Goal: Find specific page/section: Find specific page/section

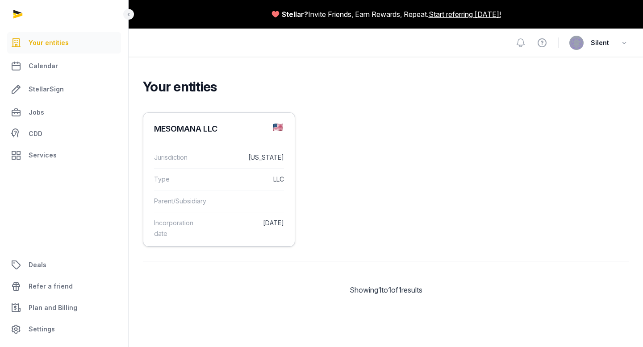
click at [221, 195] on div "Parent/Subsidiary" at bounding box center [219, 201] width 130 height 22
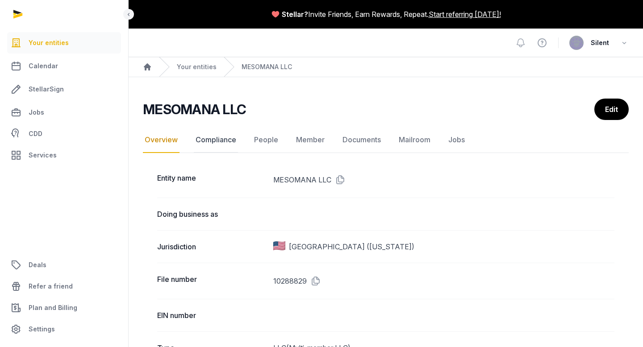
click at [218, 139] on link "Compliance" at bounding box center [216, 140] width 44 height 26
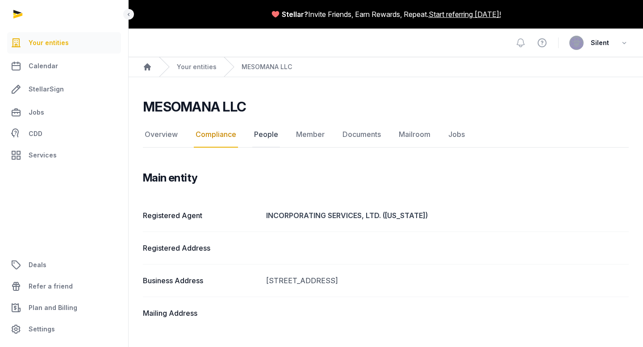
click at [262, 137] on link "People" at bounding box center [266, 135] width 28 height 26
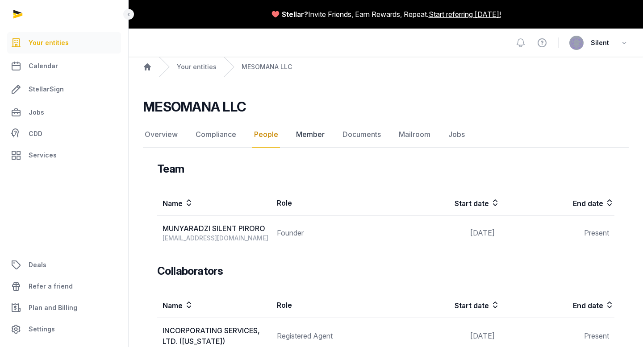
click at [308, 139] on link "Member" at bounding box center [310, 135] width 32 height 26
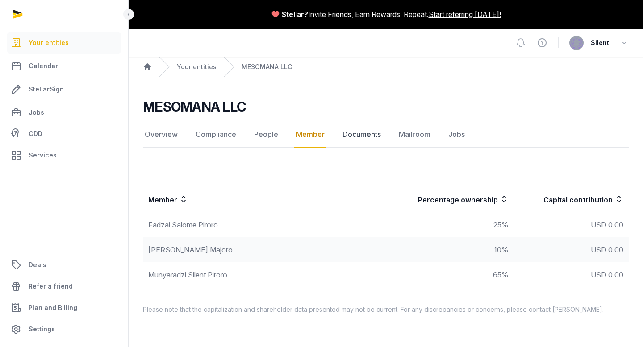
click at [360, 137] on link "Documents" at bounding box center [362, 135] width 42 height 26
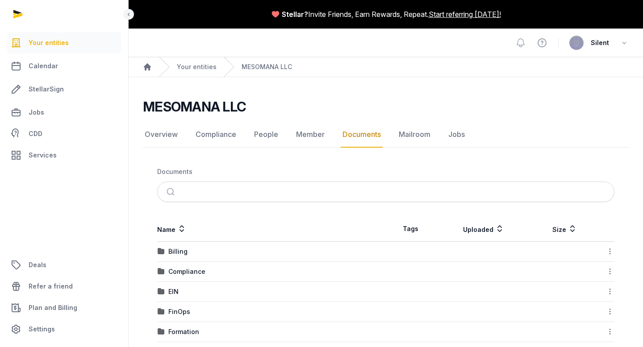
scroll to position [33, 0]
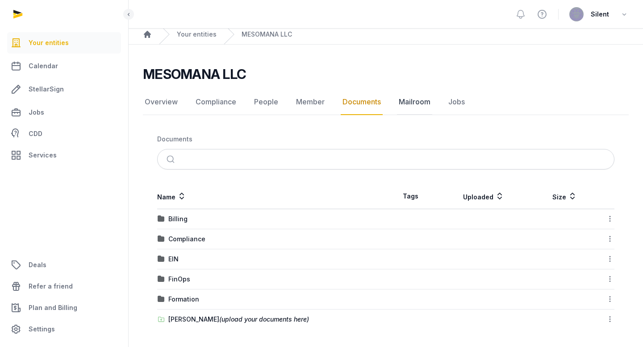
click at [406, 101] on link "Mailroom" at bounding box center [414, 102] width 35 height 26
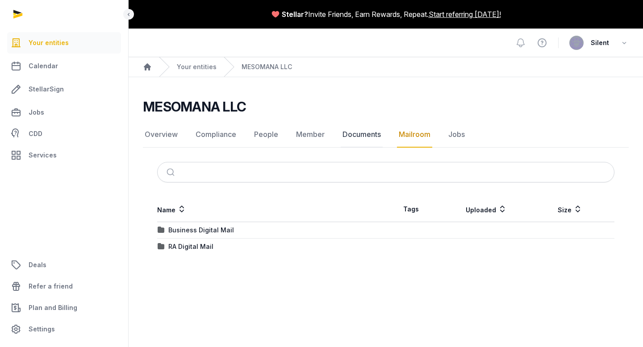
click at [363, 135] on link "Documents" at bounding box center [362, 135] width 42 height 26
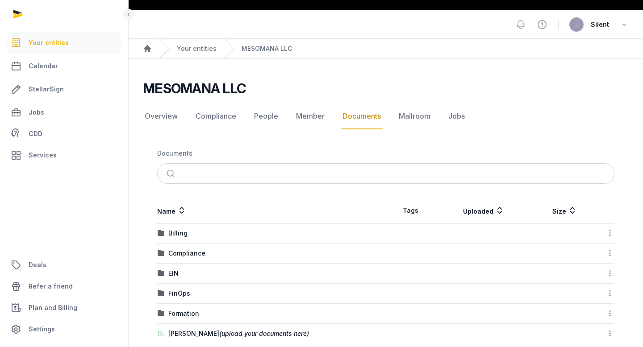
scroll to position [33, 0]
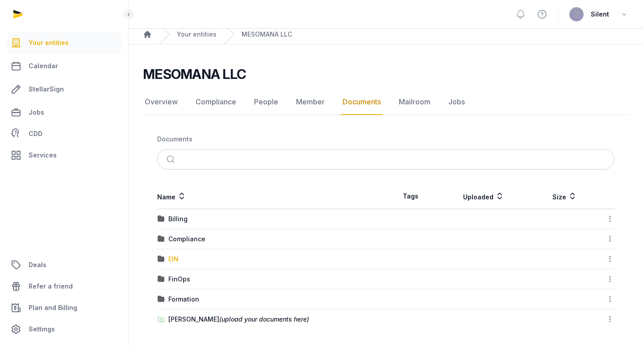
click at [171, 259] on div "EIN" at bounding box center [173, 259] width 10 height 9
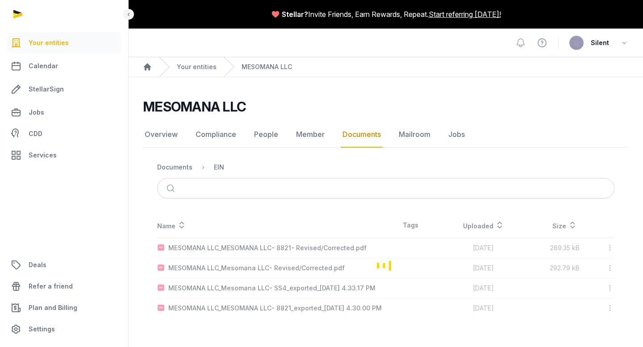
scroll to position [0, 0]
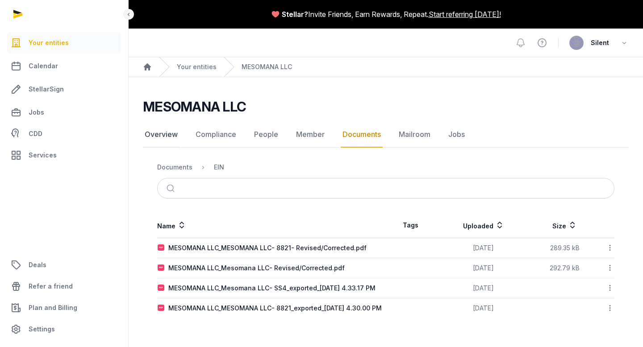
click at [167, 134] on link "Overview" at bounding box center [161, 135] width 37 height 26
